Goal: Task Accomplishment & Management: Use online tool/utility

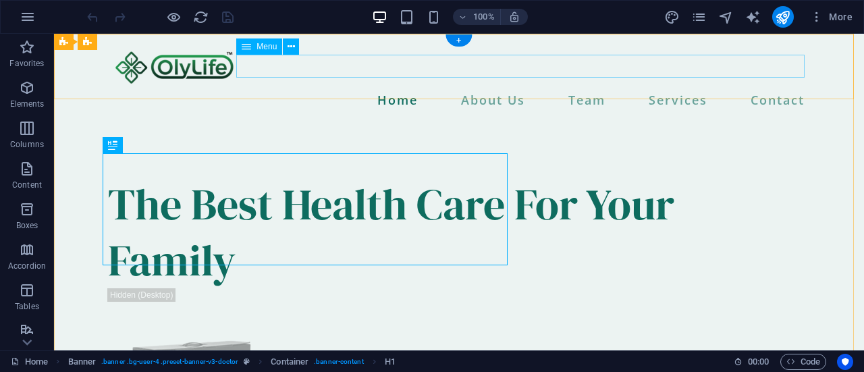
click at [582, 88] on nav "Home About Us Team Services Contact" at bounding box center [459, 99] width 702 height 23
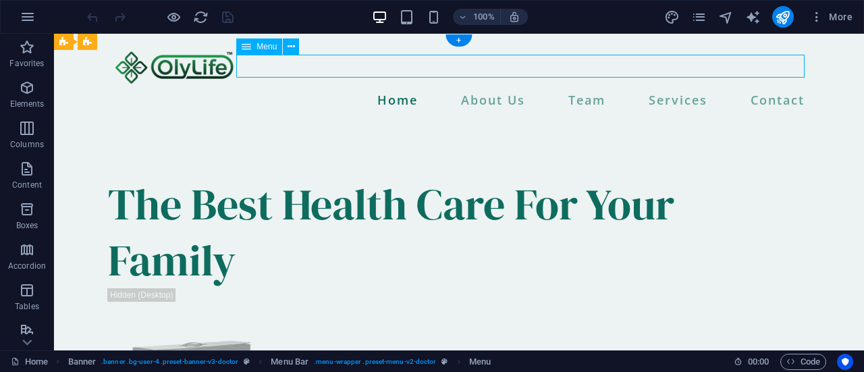
click at [583, 88] on nav "Home About Us Team Services Contact" at bounding box center [459, 99] width 702 height 23
select select
select select "1"
select select
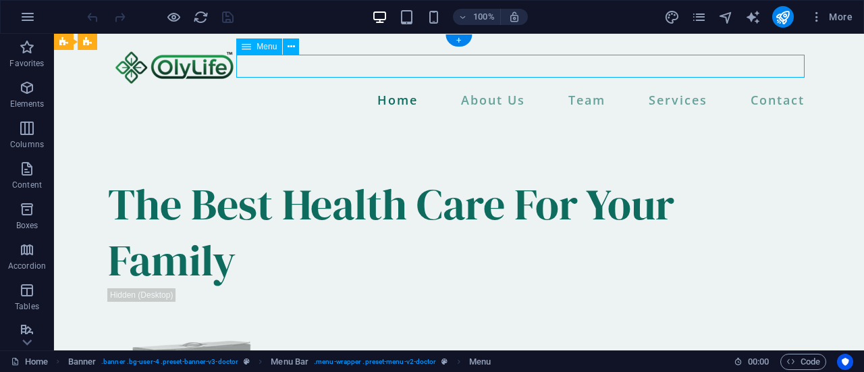
select select
select select "2"
select select
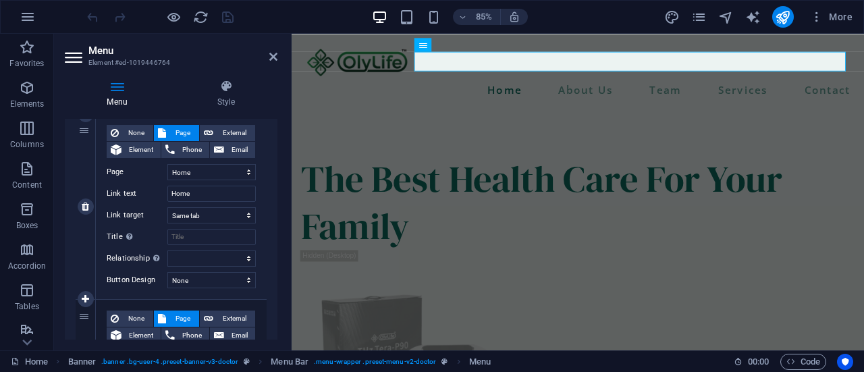
scroll to position [135, 0]
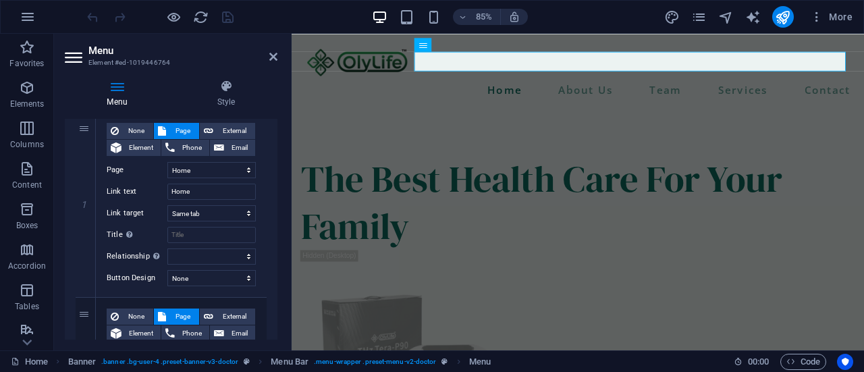
drag, startPoint x: 177, startPoint y: 133, endPoint x: 150, endPoint y: 104, distance: 39.7
click at [150, 104] on h4 "Menu" at bounding box center [120, 94] width 110 height 28
click at [175, 131] on span "Page" at bounding box center [182, 131] width 25 height 16
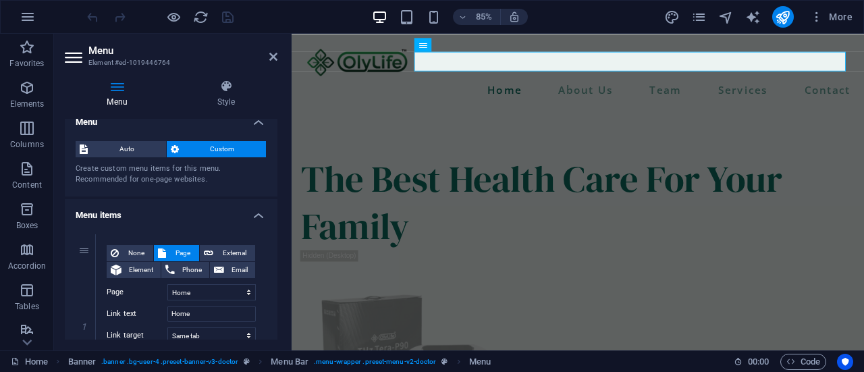
scroll to position [0, 0]
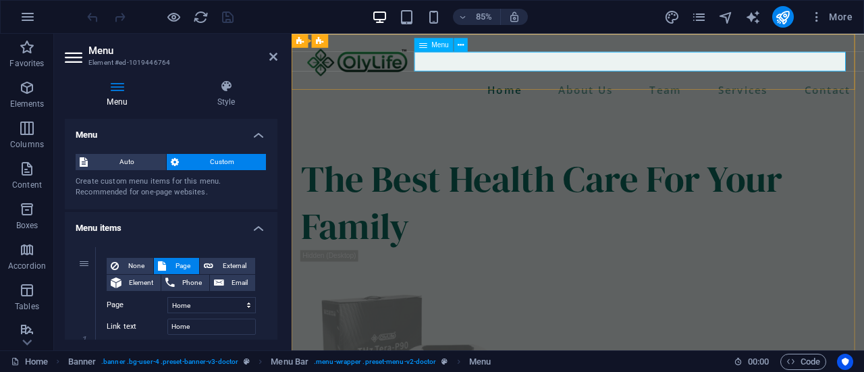
click at [642, 88] on nav "Home About Us Team Services Contact" at bounding box center [629, 99] width 652 height 23
click at [640, 88] on nav "Home About Us Team Services Contact" at bounding box center [629, 99] width 652 height 23
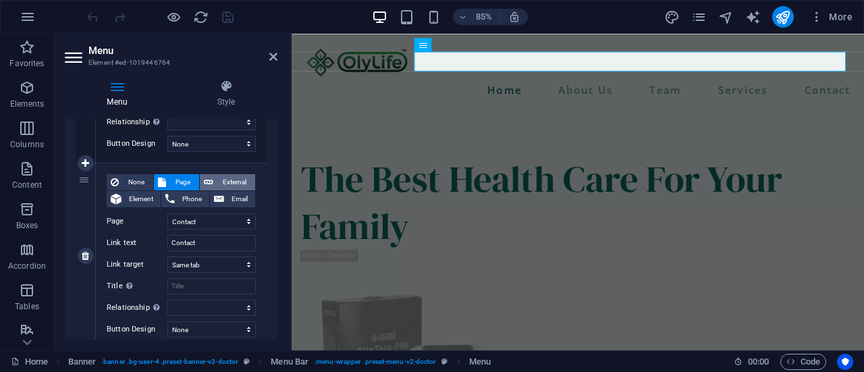
scroll to position [872, 0]
